Goal: Information Seeking & Learning: Find contact information

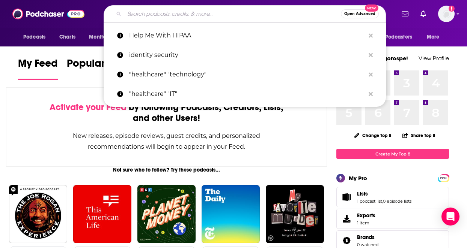
click at [178, 15] on input "Search podcasts, credits, & more..." at bounding box center [232, 14] width 216 height 12
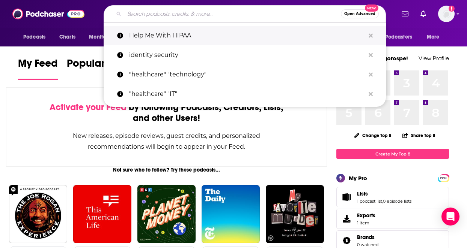
click at [152, 37] on p "Help Me With HIPAA" at bounding box center [247, 36] width 236 height 20
type input "Help Me With HIPAA"
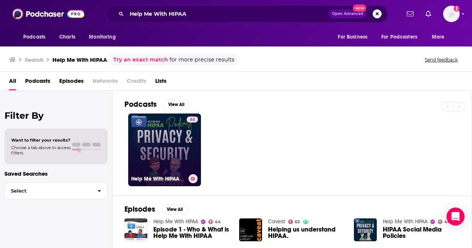
click at [170, 167] on link "44 Help Me With HIPAA" at bounding box center [164, 150] width 73 height 73
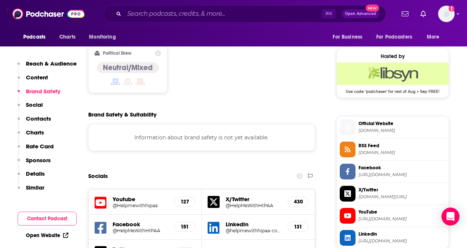
scroll to position [591, 0]
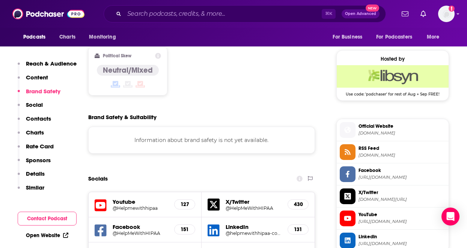
click at [41, 174] on p "Details" at bounding box center [35, 173] width 19 height 7
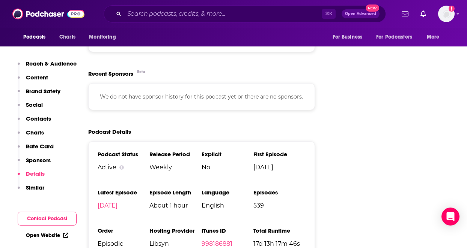
click at [45, 162] on p "Sponsors" at bounding box center [38, 160] width 25 height 7
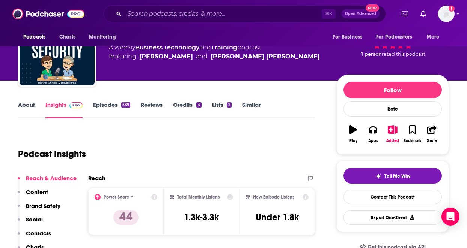
scroll to position [0, 0]
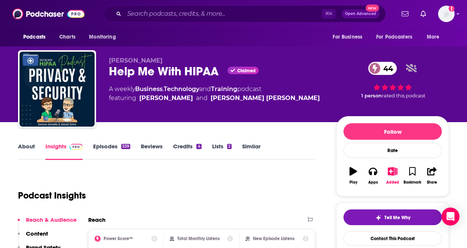
click at [28, 147] on link "About" at bounding box center [26, 151] width 17 height 17
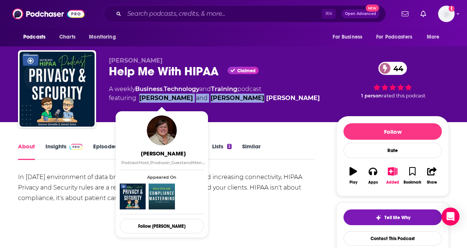
drag, startPoint x: 253, startPoint y: 97, endPoint x: 139, endPoint y: 98, distance: 113.7
click at [139, 98] on span "featuring [PERSON_NAME] and [PERSON_NAME] [PERSON_NAME]" at bounding box center [214, 98] width 211 height 9
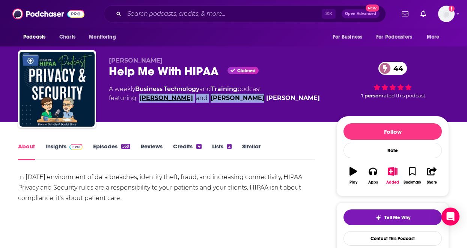
copy span "[PERSON_NAME] and J. [PERSON_NAME]"
click at [195, 148] on link "Credits 4" at bounding box center [187, 151] width 28 height 17
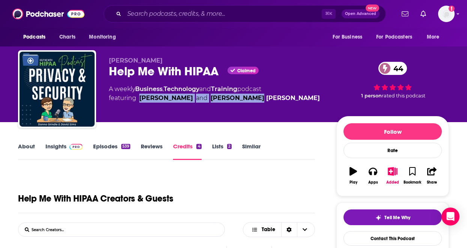
click at [218, 147] on link "Lists 2" at bounding box center [222, 151] width 20 height 17
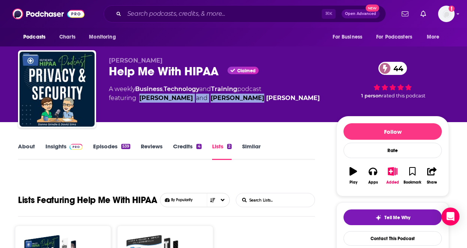
click at [258, 144] on link "Similar" at bounding box center [251, 151] width 18 height 17
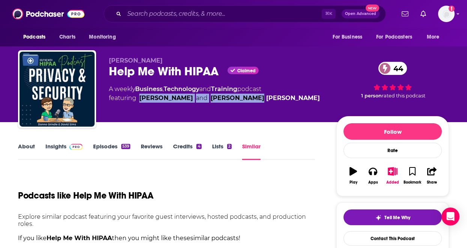
click at [145, 149] on link "Reviews" at bounding box center [152, 151] width 22 height 17
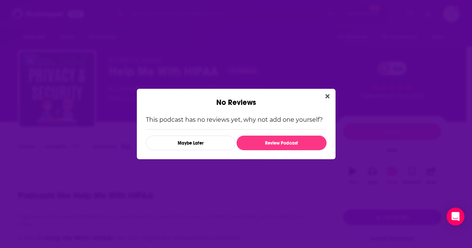
click at [329, 95] on icon "Close" at bounding box center [328, 97] width 4 height 4
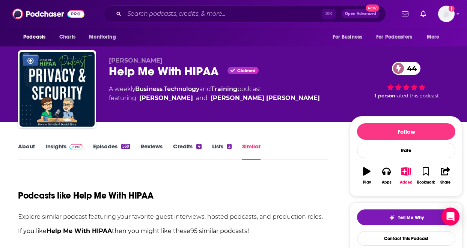
click at [109, 142] on div "About Insights Episodes 539 Reviews Credits 4 Lists 2 Similar" at bounding box center [173, 151] width 310 height 18
click at [111, 144] on link "Episodes 539" at bounding box center [111, 151] width 37 height 17
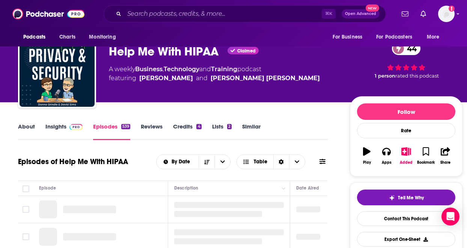
scroll to position [20, 0]
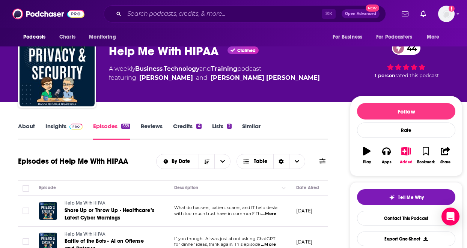
click at [64, 130] on link "Insights" at bounding box center [63, 131] width 37 height 17
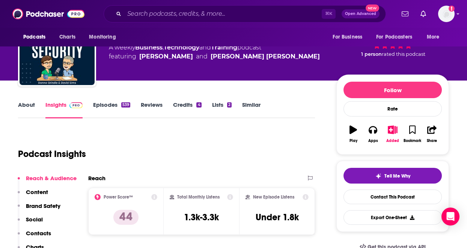
scroll to position [43, 0]
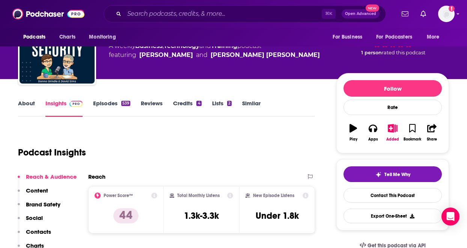
click at [27, 106] on link "About" at bounding box center [26, 108] width 17 height 17
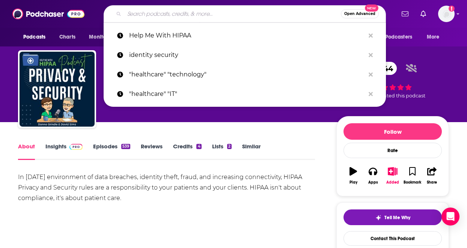
click at [167, 15] on input "Search podcasts, credits, & more..." at bounding box center [232, 14] width 216 height 12
paste input "The Identity Jedi Show: Where Identity Meets Strategy"
type input "The Identity Jedi Show: Where Identity Meets Strategy"
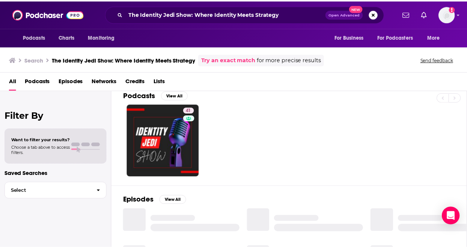
scroll to position [9, 0]
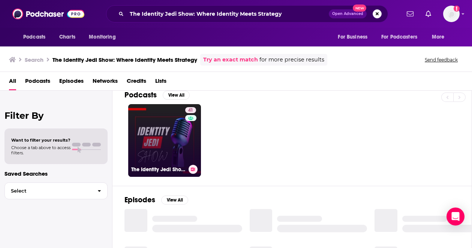
click at [173, 147] on link "41 The Identity Jedi Show: Where Identity Meets Strategy" at bounding box center [164, 140] width 73 height 73
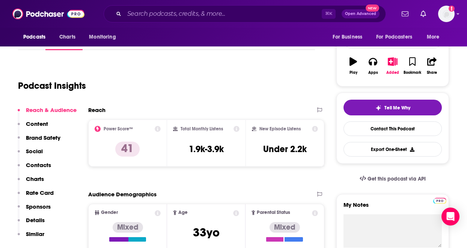
scroll to position [120, 0]
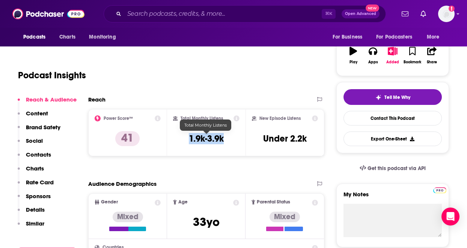
drag, startPoint x: 231, startPoint y: 138, endPoint x: 180, endPoint y: 137, distance: 50.7
click at [180, 137] on div "Total Monthly Listens 1.9k-3.9k" at bounding box center [206, 133] width 67 height 35
copy h3 "1.9k-3.9k"
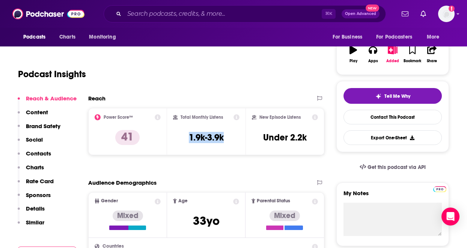
scroll to position [122, 0]
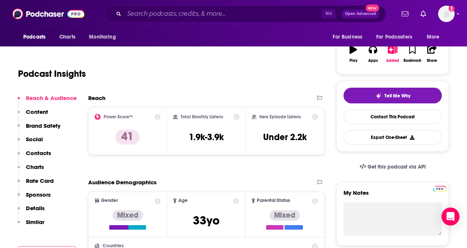
click at [163, 140] on div "Power Score™ 41" at bounding box center [127, 131] width 79 height 47
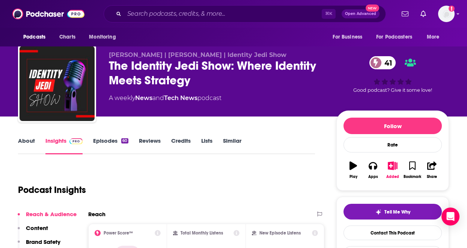
scroll to position [0, 0]
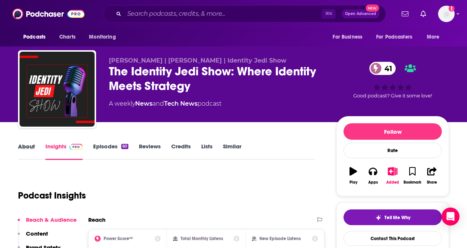
click at [38, 151] on div "About" at bounding box center [31, 151] width 27 height 17
click at [28, 145] on link "About" at bounding box center [26, 151] width 17 height 17
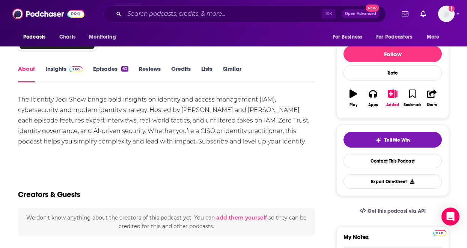
scroll to position [103, 0]
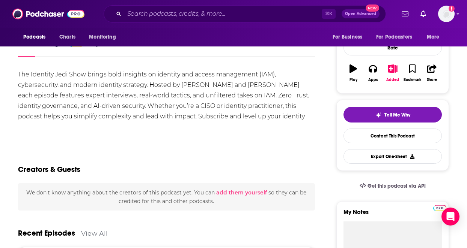
click at [182, 86] on div "The Identity Jedi Show brings bold insights on identity and access management (…" at bounding box center [166, 100] width 297 height 63
drag, startPoint x: 182, startPoint y: 84, endPoint x: 255, endPoint y: 97, distance: 74.3
click at [260, 89] on div "The Identity Jedi Show brings bold insights on identity and access management (…" at bounding box center [166, 100] width 297 height 63
copy div "[PERSON_NAME] and [PERSON_NAME]"
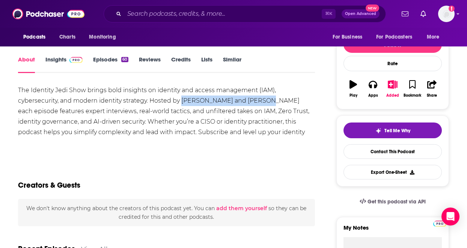
scroll to position [95, 0]
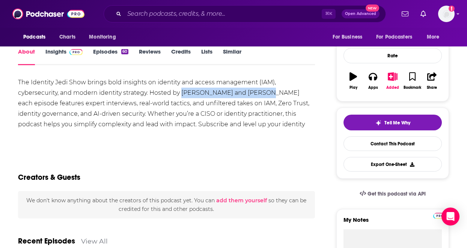
click at [47, 54] on link "Insights" at bounding box center [63, 56] width 37 height 17
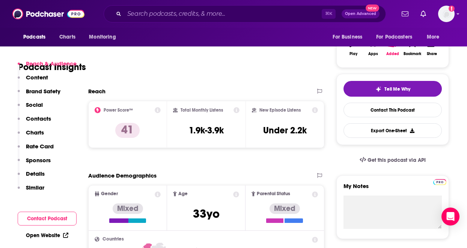
scroll to position [242, 0]
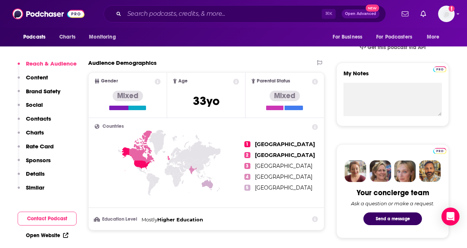
click at [51, 161] on div "Reach & Audience Content Brand Safety Social Contacts Charts Rate Card Sponsors…" at bounding box center [47, 129] width 59 height 138
click at [41, 162] on p "Sponsors" at bounding box center [38, 160] width 25 height 7
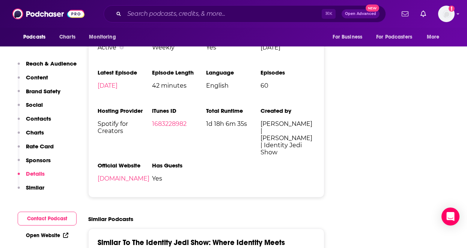
scroll to position [1065, 0]
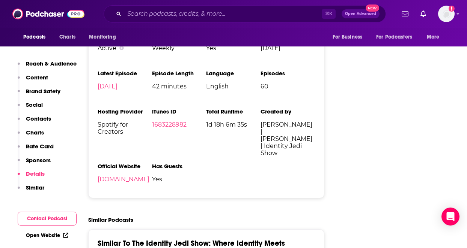
click at [136, 172] on li "Official Website [DOMAIN_NAME]" at bounding box center [125, 176] width 54 height 26
click at [141, 176] on link "[DOMAIN_NAME]" at bounding box center [124, 179] width 52 height 7
click at [223, 9] on input "Search podcasts, credits, & more..." at bounding box center [222, 14] width 197 height 12
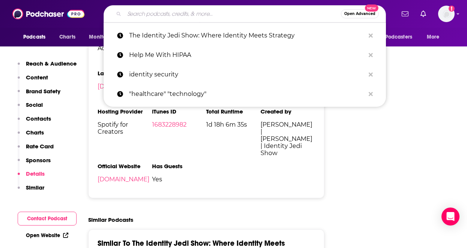
paste input "The Identity Navigator:"
type input "The Identity Navigator:"
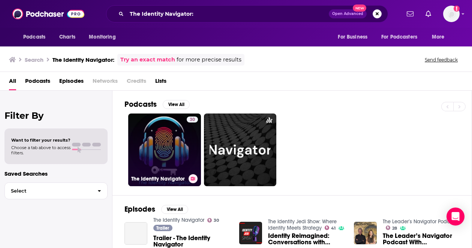
click at [166, 165] on link "30 The Identity Navigator" at bounding box center [164, 150] width 73 height 73
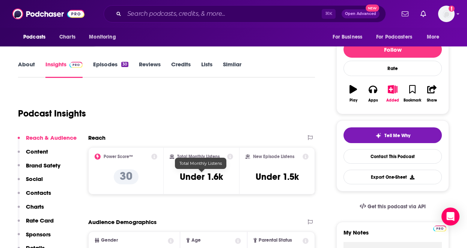
scroll to position [83, 0]
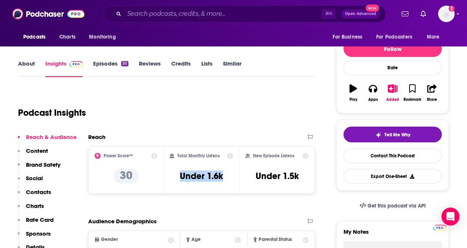
drag, startPoint x: 223, startPoint y: 176, endPoint x: 172, endPoint y: 181, distance: 51.3
click at [172, 181] on div "Total Monthly Listens Under 1.6k" at bounding box center [201, 170] width 63 height 35
copy h3 "Under 1.6k"
click at [30, 60] on link "About" at bounding box center [26, 68] width 17 height 17
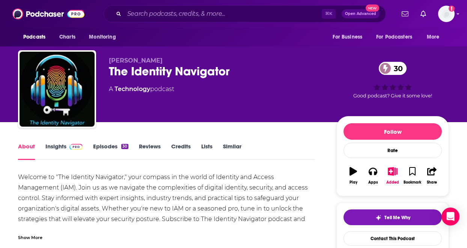
click at [62, 146] on link "Insights" at bounding box center [63, 151] width 37 height 17
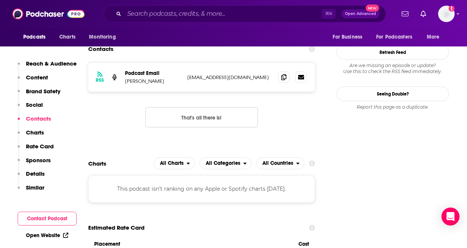
scroll to position [636, 0]
click at [145, 81] on p "[PERSON_NAME]" at bounding box center [153, 81] width 56 height 6
drag, startPoint x: 162, startPoint y: 83, endPoint x: 124, endPoint y: 84, distance: 38.6
click at [124, 84] on div "RSS Podcast Email [PERSON_NAME] [EMAIL_ADDRESS][DOMAIN_NAME] [EMAIL_ADDRESS][DO…" at bounding box center [201, 77] width 227 height 29
copy p "[PERSON_NAME]"
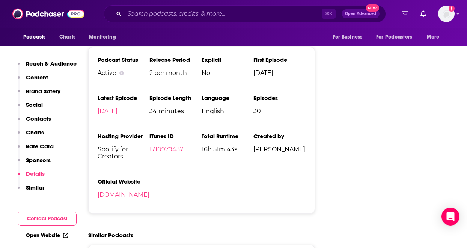
scroll to position [992, 0]
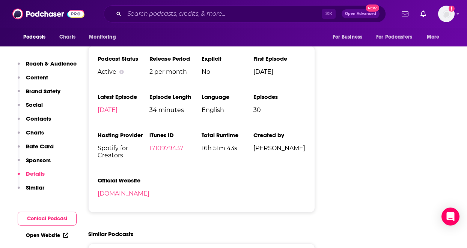
click at [135, 200] on li "Official Website [DOMAIN_NAME]" at bounding box center [124, 190] width 52 height 26
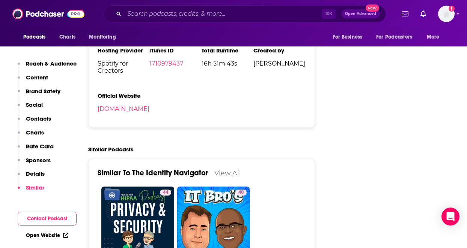
scroll to position [1093, 0]
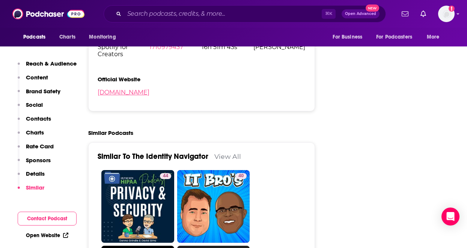
click at [149, 99] on li "Official Website [DOMAIN_NAME]" at bounding box center [124, 89] width 52 height 26
click at [149, 96] on link "[DOMAIN_NAME]" at bounding box center [124, 92] width 52 height 7
